Goal: Task Accomplishment & Management: Manage account settings

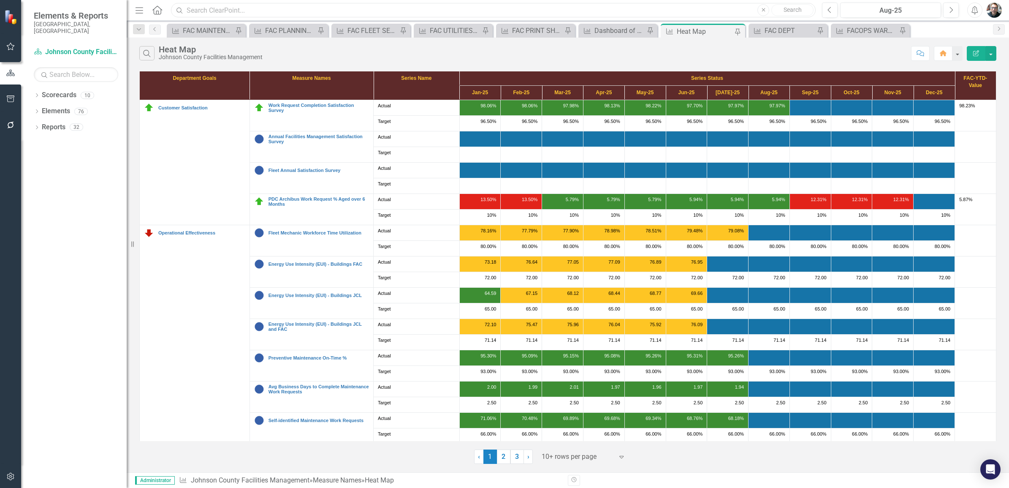
click at [638, 11] on input "text" at bounding box center [493, 10] width 645 height 15
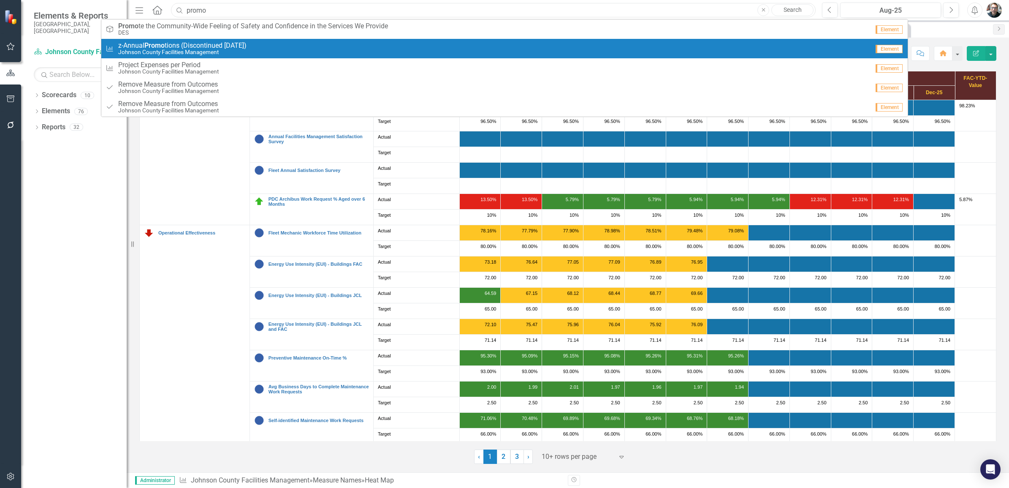
type input "promotion"
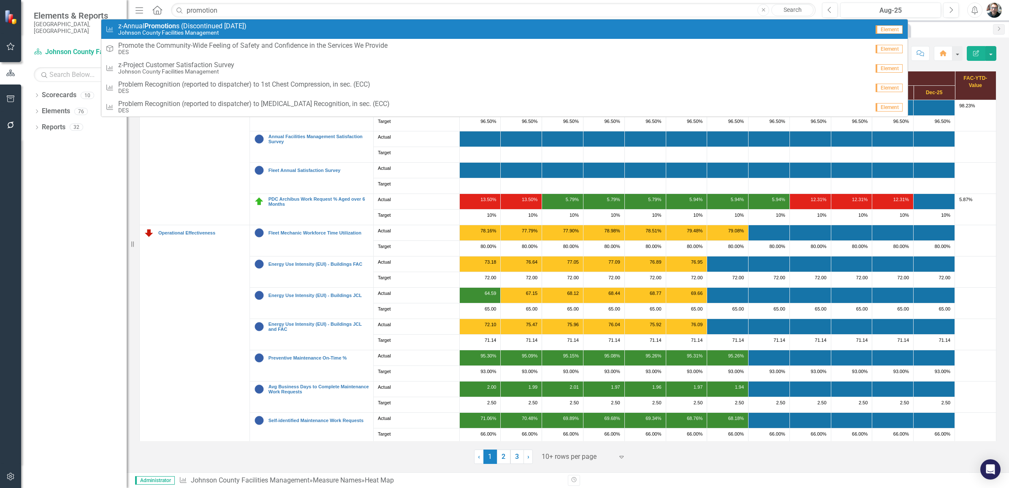
click at [183, 32] on small "Johnson County Facilities Management" at bounding box center [182, 33] width 128 height 6
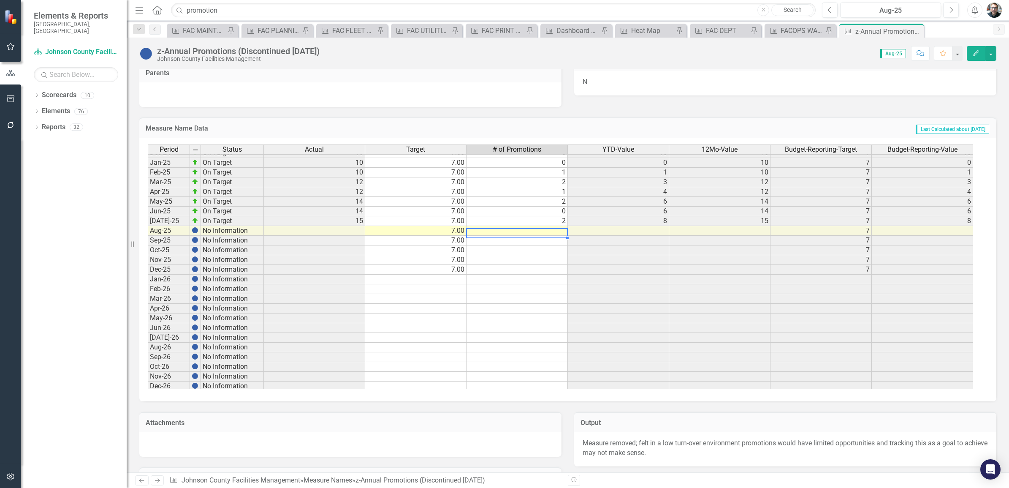
click at [535, 232] on tbody "Jan-24 On Target 13 7.00 0 0 13 7 0 Feb-24 On Target 13 7.00 1 1 13 7 [DATE]-24…" at bounding box center [561, 269] width 826 height 457
type textarea "0"
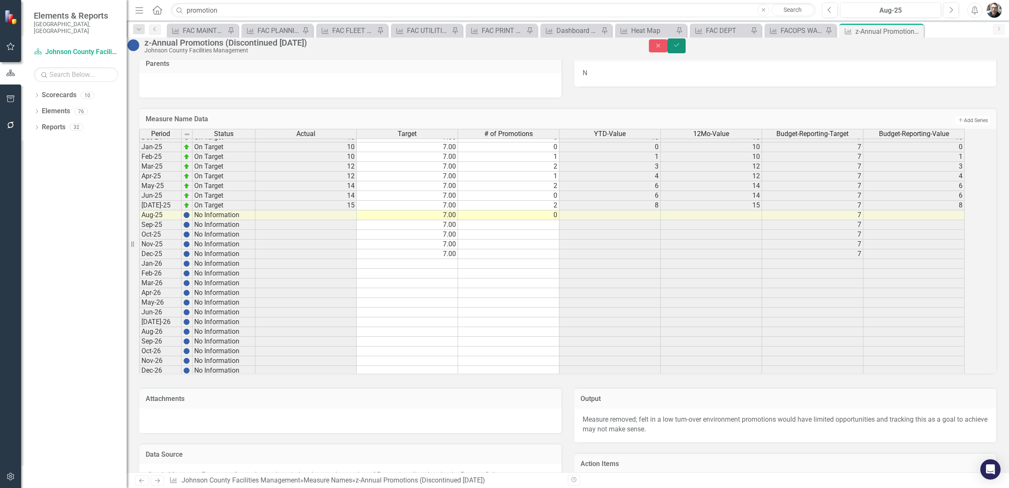
click at [679, 47] on icon "submit" at bounding box center [676, 45] width 5 height 3
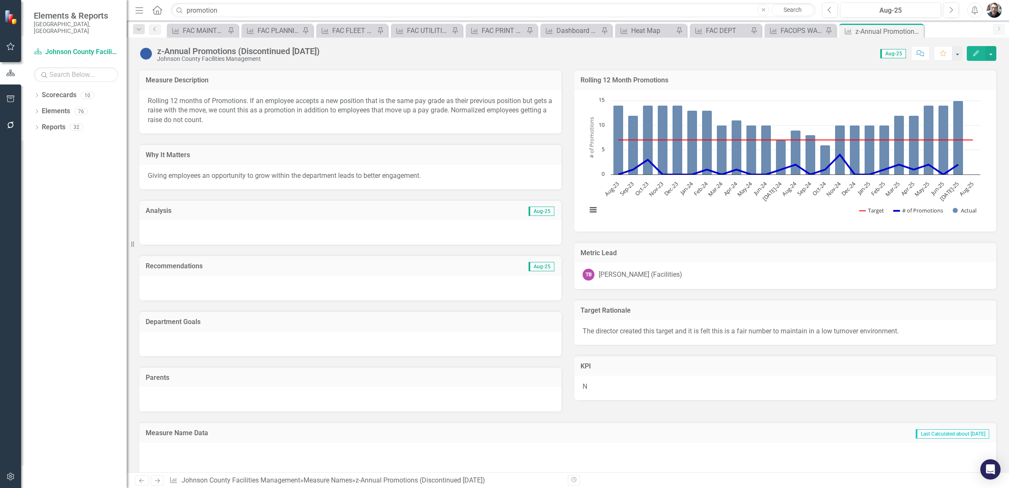
checkbox input "true"
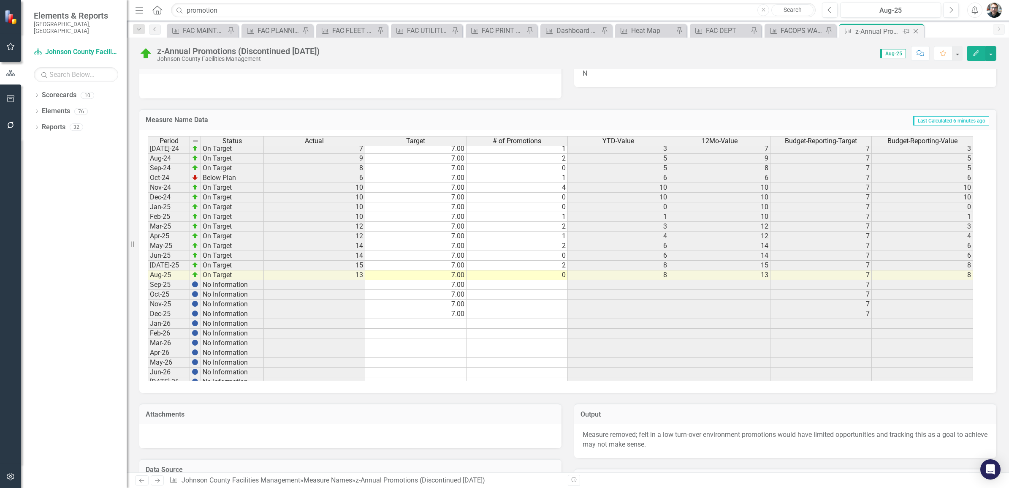
click at [905, 30] on icon at bounding box center [906, 31] width 7 height 5
click at [763, 30] on icon "Pin" at bounding box center [766, 31] width 7 height 8
click at [915, 32] on icon at bounding box center [916, 31] width 5 height 5
